Goal: Information Seeking & Learning: Learn about a topic

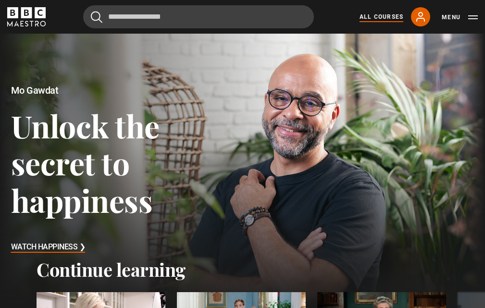
click at [373, 15] on link "All Courses" at bounding box center [381, 16] width 44 height 9
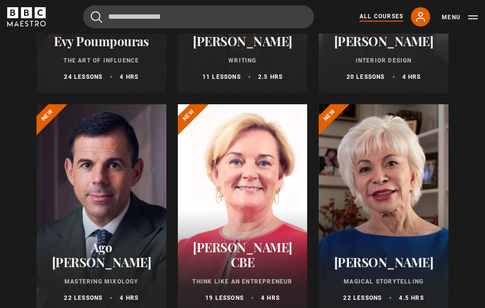
scroll to position [96, 0]
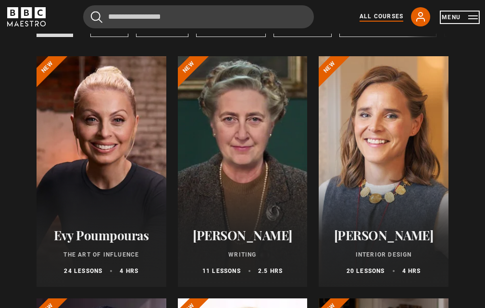
click at [470, 15] on button "Menu" at bounding box center [460, 17] width 36 height 10
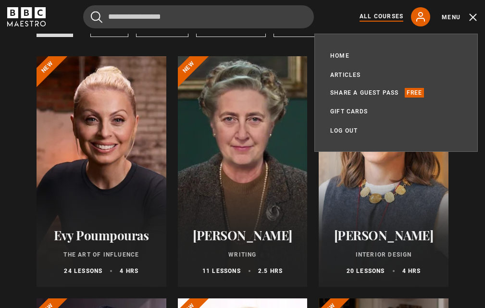
click at [333, 20] on div "Cancel Courses Previous courses Next courses Agatha Christie Writing 12 Related…" at bounding box center [242, 16] width 470 height 23
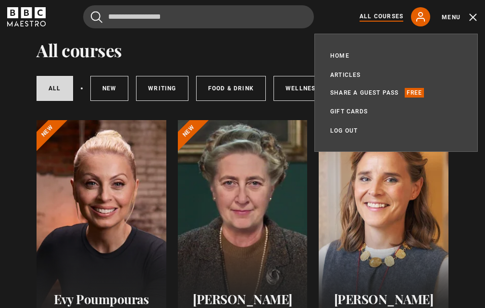
scroll to position [0, 0]
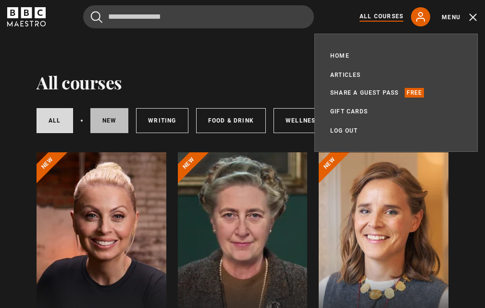
click at [93, 123] on link "New courses" at bounding box center [109, 120] width 38 height 25
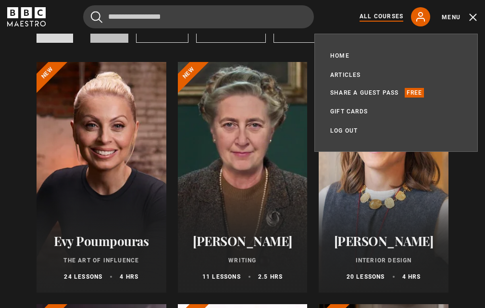
scroll to position [96, 0]
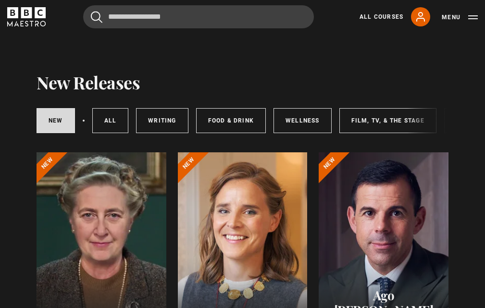
click at [218, 208] on div at bounding box center [243, 267] width 130 height 231
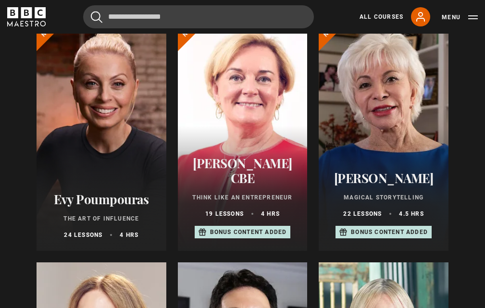
scroll to position [384, 0]
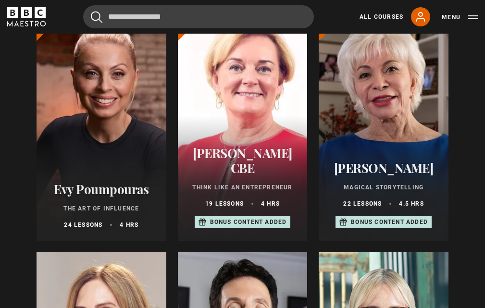
click at [376, 114] on div at bounding box center [384, 125] width 130 height 231
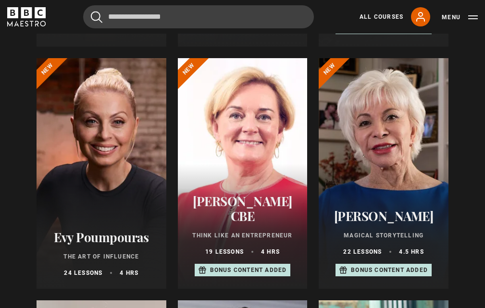
scroll to position [195, 0]
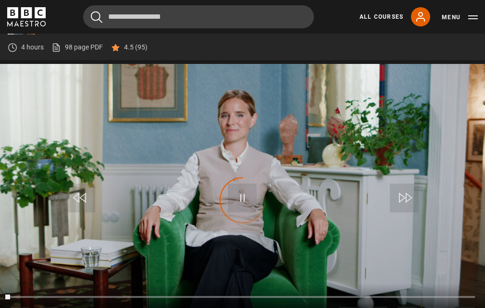
scroll to position [431, 0]
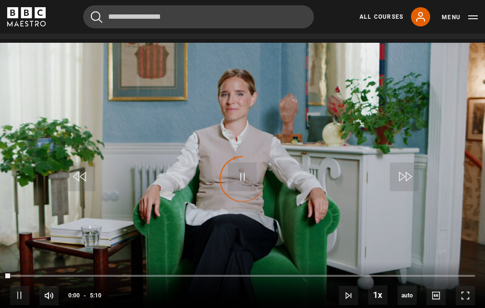
click at [240, 171] on div "Video Player is loading." at bounding box center [243, 179] width 48 height 48
click at [240, 169] on span "Video Player" at bounding box center [242, 176] width 29 height 29
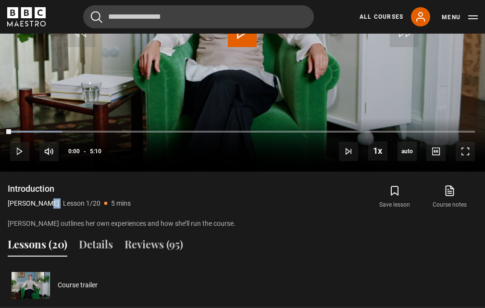
drag, startPoint x: 6, startPoint y: 193, endPoint x: 57, endPoint y: 193, distance: 50.9
click at [57, 193] on div "Video Player is loading. Play Lesson Introduction 10s Skip Back 10 seconds Play…" at bounding box center [242, 64] width 485 height 330
copy div "[PERSON_NAME]"
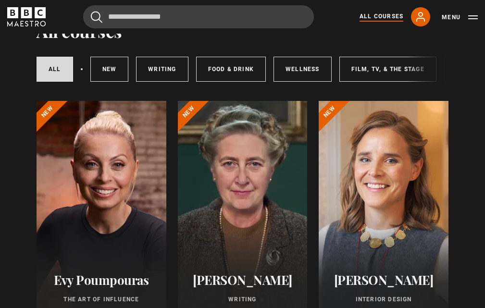
scroll to position [144, 0]
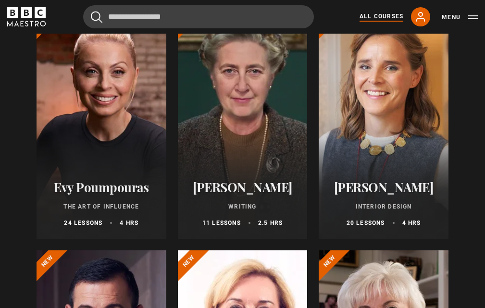
click at [360, 191] on h2 "[PERSON_NAME]" at bounding box center [383, 187] width 107 height 15
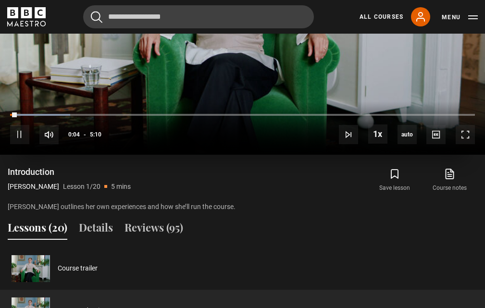
scroll to position [575, 0]
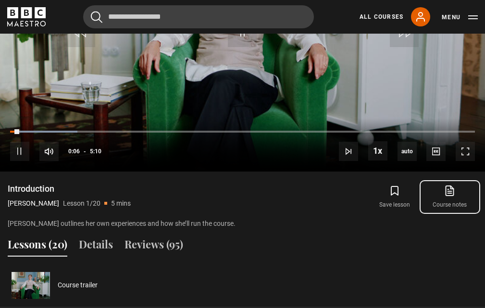
click at [451, 186] on icon at bounding box center [450, 191] width 8 height 10
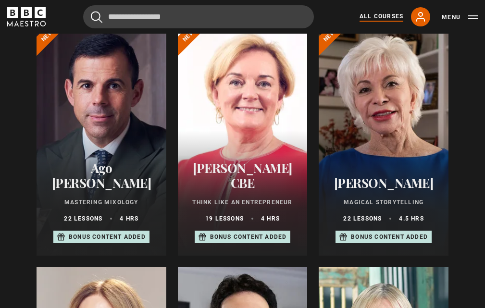
scroll to position [384, 0]
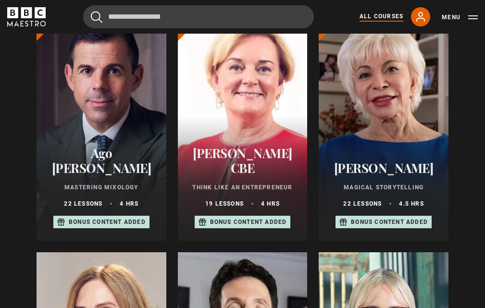
click at [381, 175] on h2 "[PERSON_NAME]" at bounding box center [383, 168] width 107 height 15
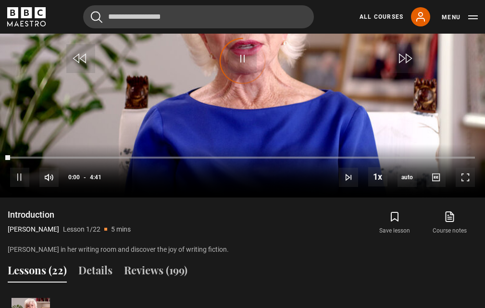
scroll to position [720, 0]
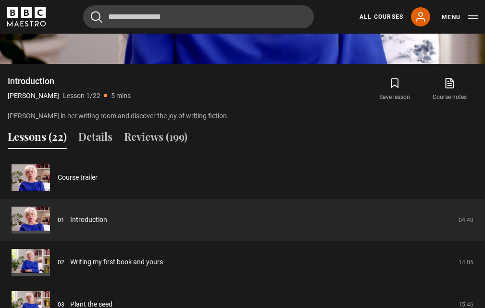
drag, startPoint x: 7, startPoint y: 95, endPoint x: 50, endPoint y: 97, distance: 42.8
copy p "[PERSON_NAME]"
click at [452, 87] on icon at bounding box center [450, 83] width 8 height 10
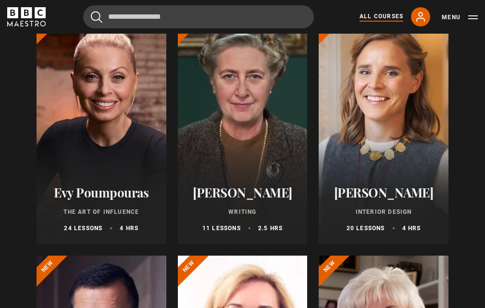
scroll to position [144, 0]
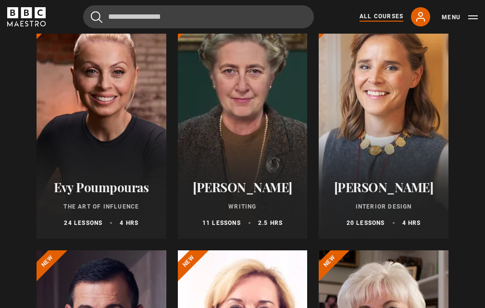
click at [255, 189] on h2 "[PERSON_NAME]" at bounding box center [242, 187] width 107 height 15
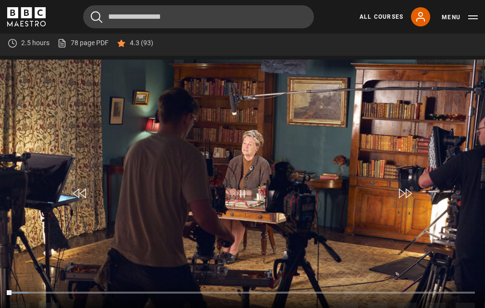
scroll to position [346, 0]
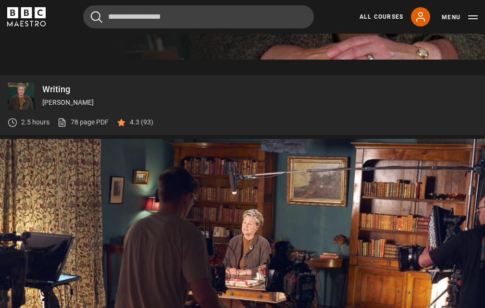
drag, startPoint x: 91, startPoint y: 87, endPoint x: 42, endPoint y: 94, distance: 49.5
click at [42, 98] on p "[PERSON_NAME]" at bounding box center [259, 103] width 435 height 10
copy p "[PERSON_NAME]"
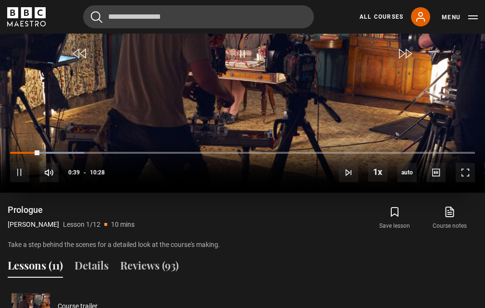
scroll to position [538, 0]
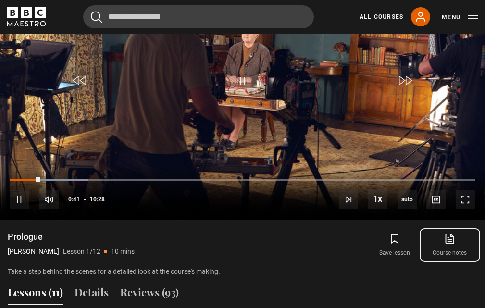
click at [461, 232] on link "Course notes opens in new tab" at bounding box center [449, 245] width 55 height 28
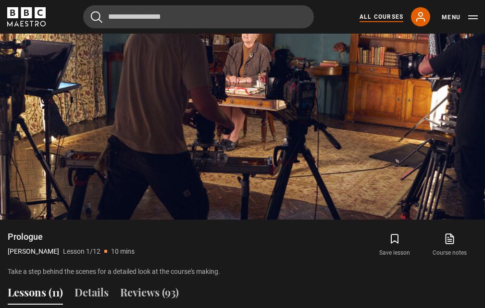
click at [381, 14] on link "All Courses" at bounding box center [381, 16] width 44 height 9
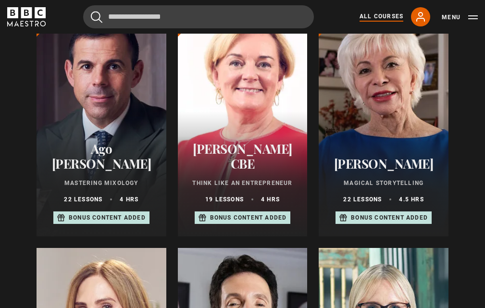
scroll to position [384, 0]
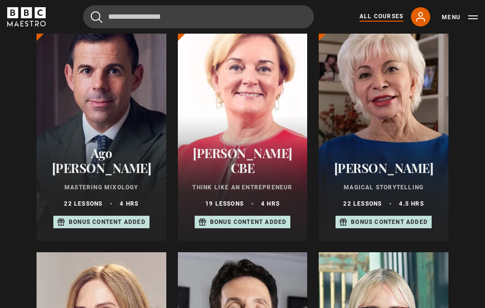
click at [249, 175] on h2 "[PERSON_NAME] CBE" at bounding box center [242, 161] width 107 height 30
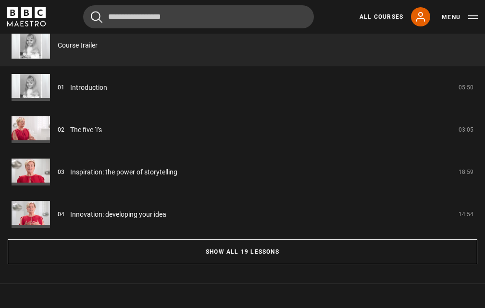
scroll to position [913, 0]
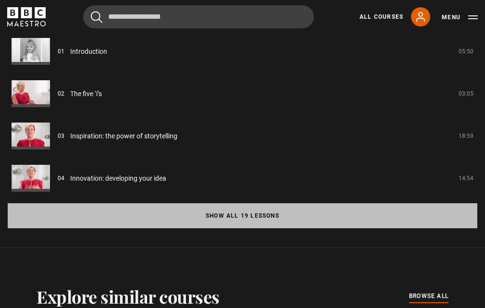
click at [143, 203] on button "Show all 19 lessons" at bounding box center [243, 215] width 470 height 25
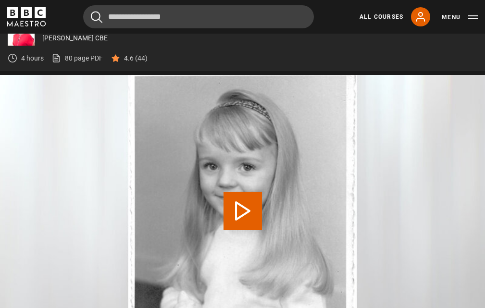
scroll to position [445, 0]
